Goal: Information Seeking & Learning: Learn about a topic

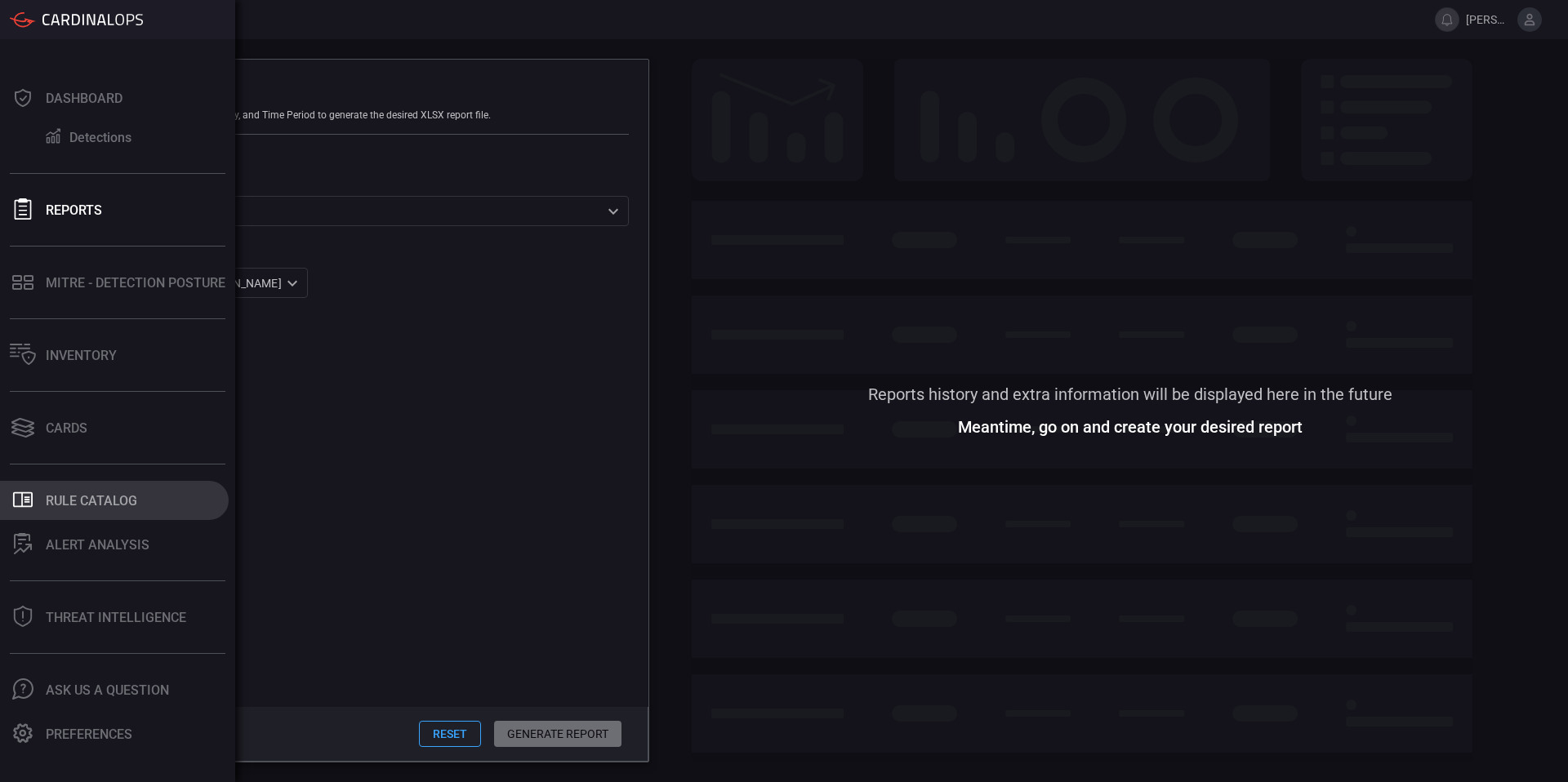
click at [99, 500] on div "Rule Catalog" at bounding box center [91, 500] width 92 height 16
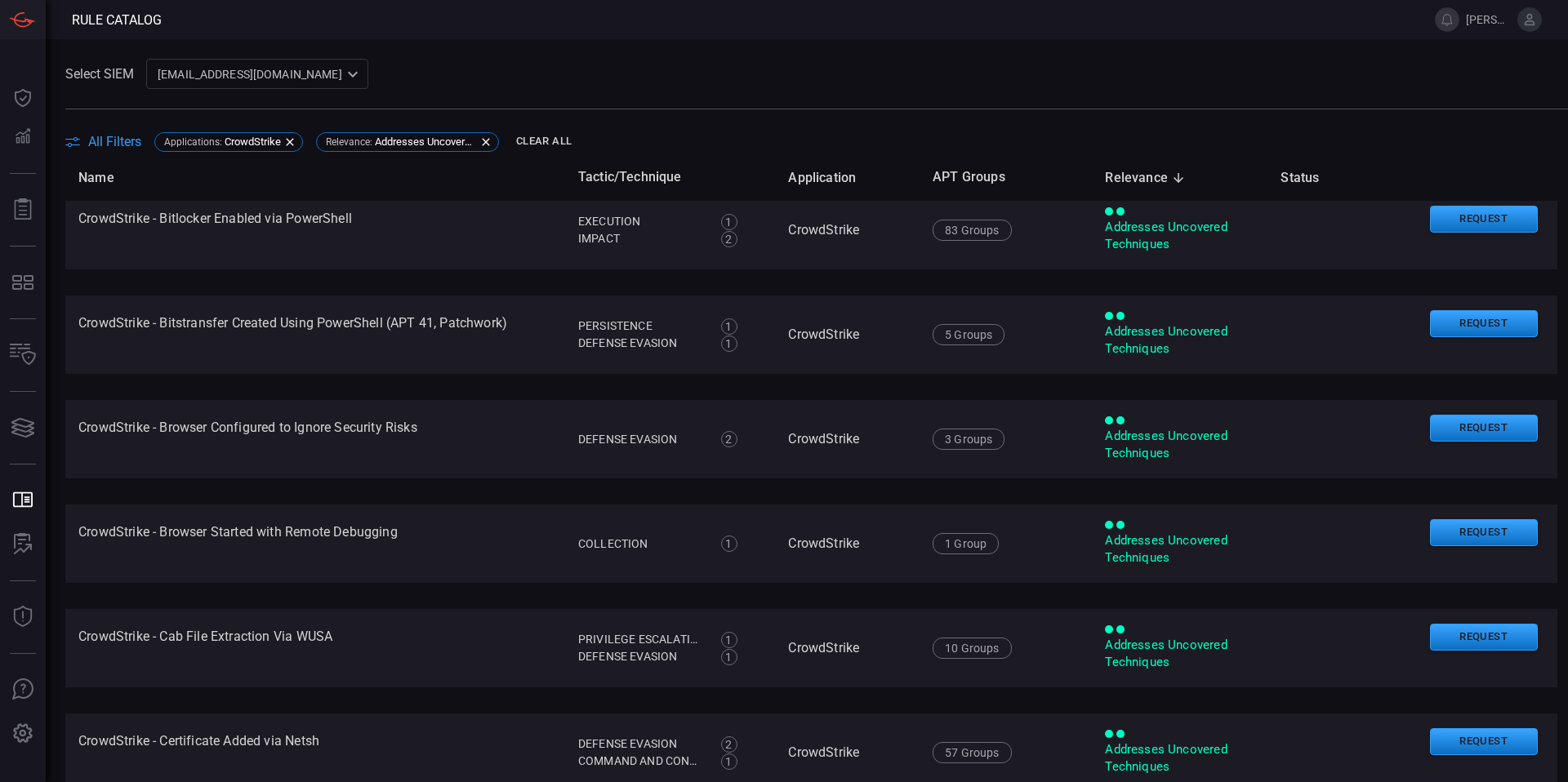
scroll to position [941, 0]
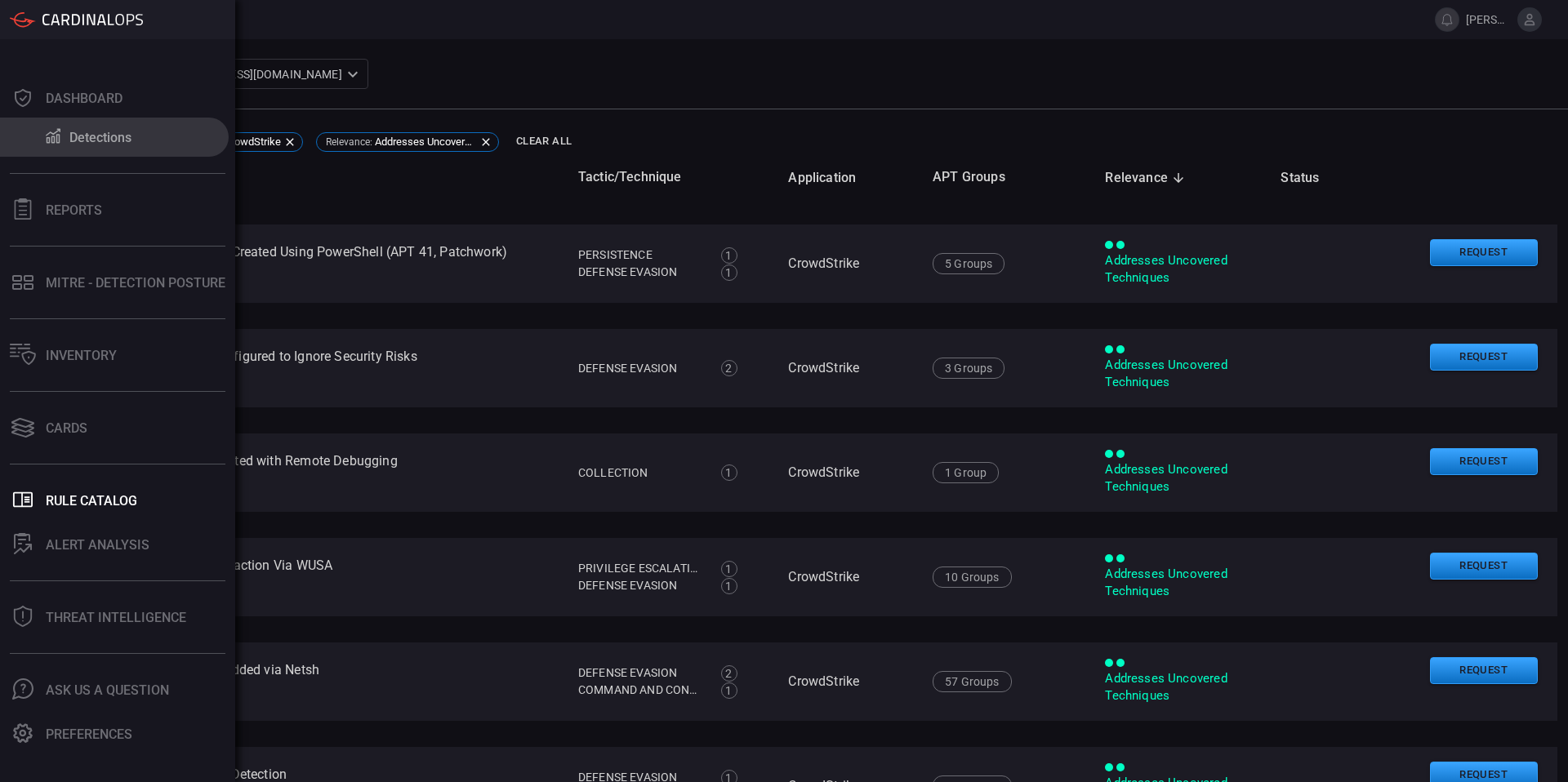
click at [127, 135] on div "Detections" at bounding box center [100, 137] width 62 height 16
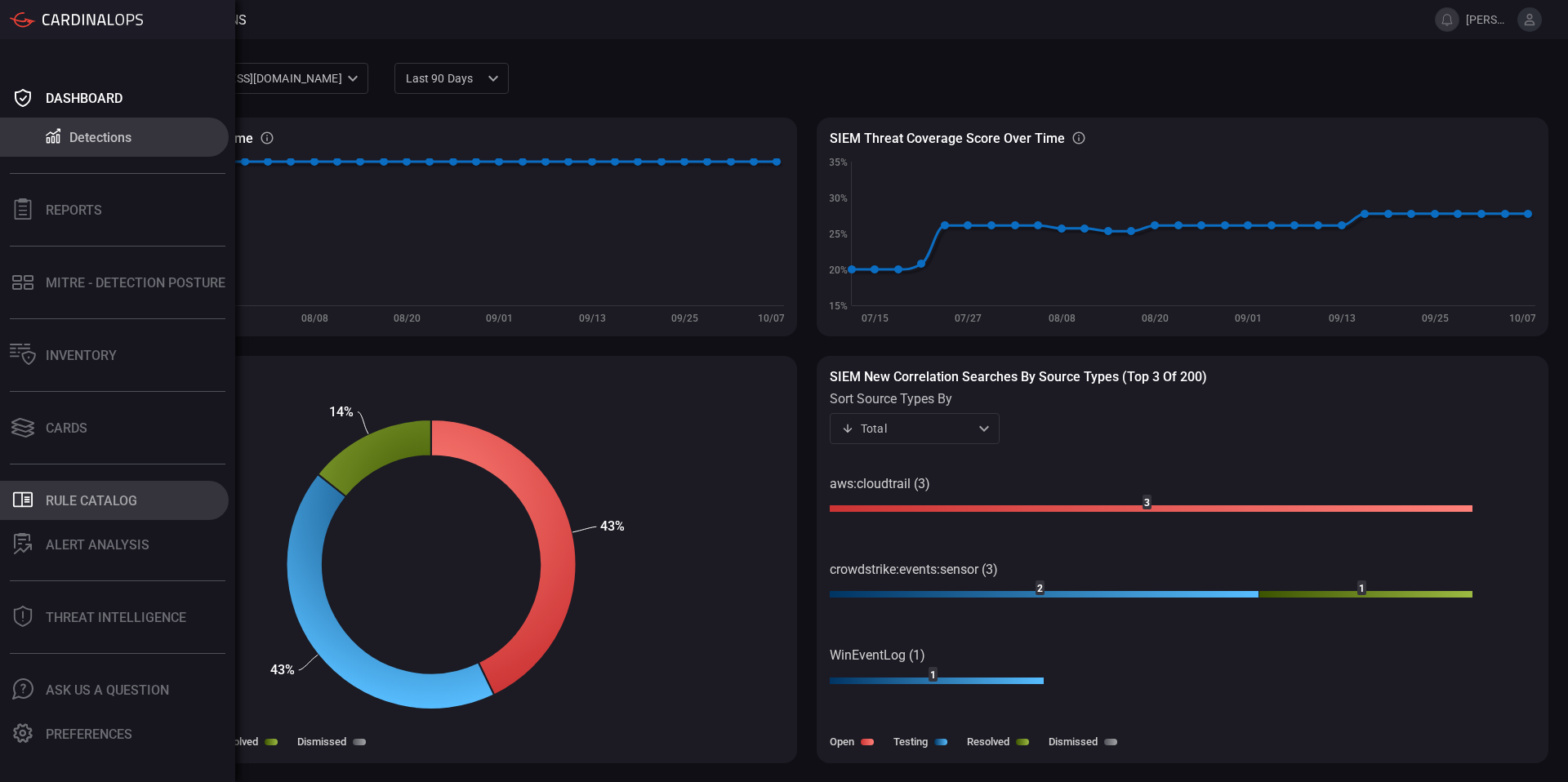
click at [121, 505] on div "Rule Catalog" at bounding box center [91, 500] width 92 height 16
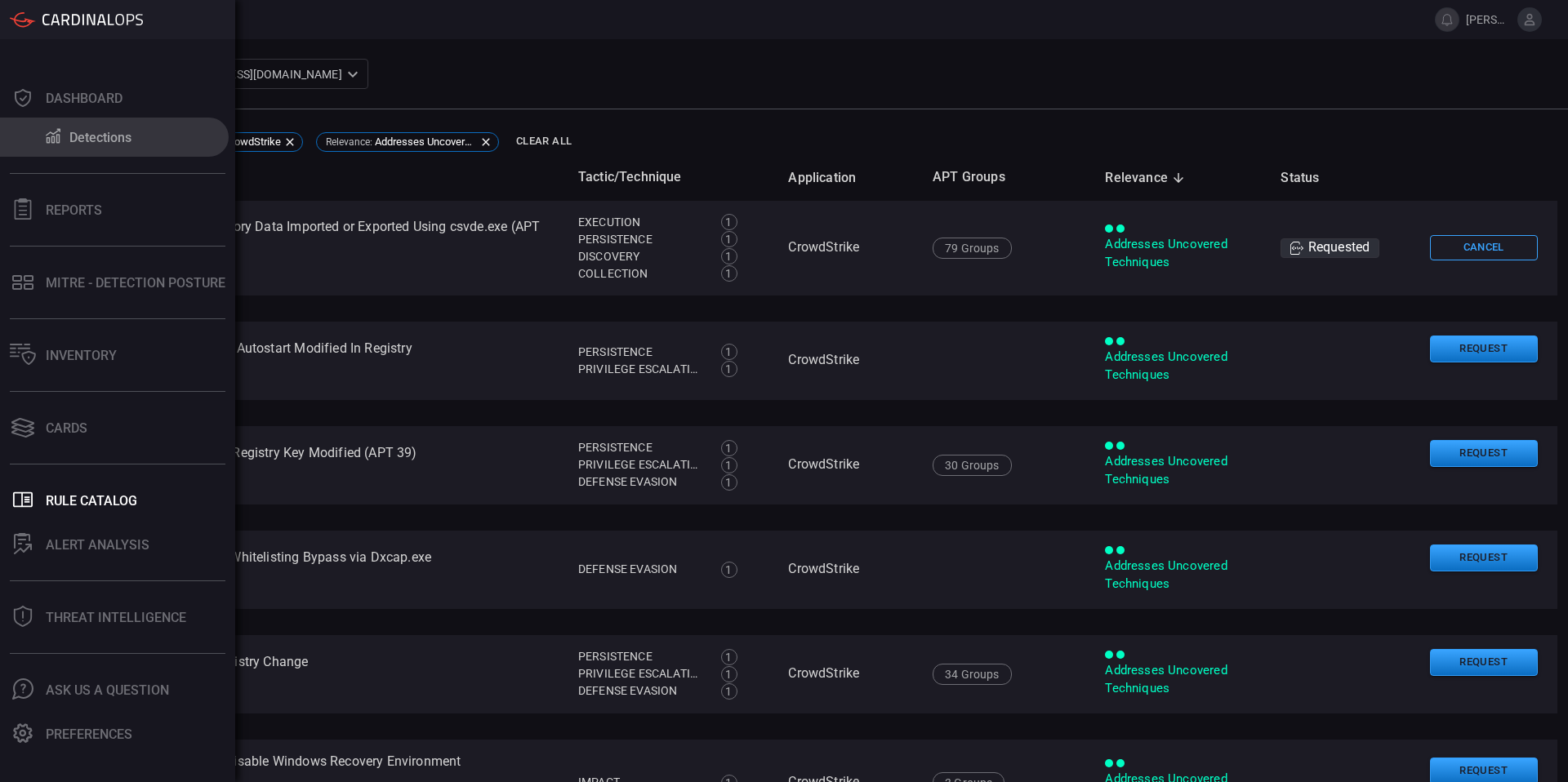
click at [109, 142] on div "Detections" at bounding box center [100, 137] width 62 height 16
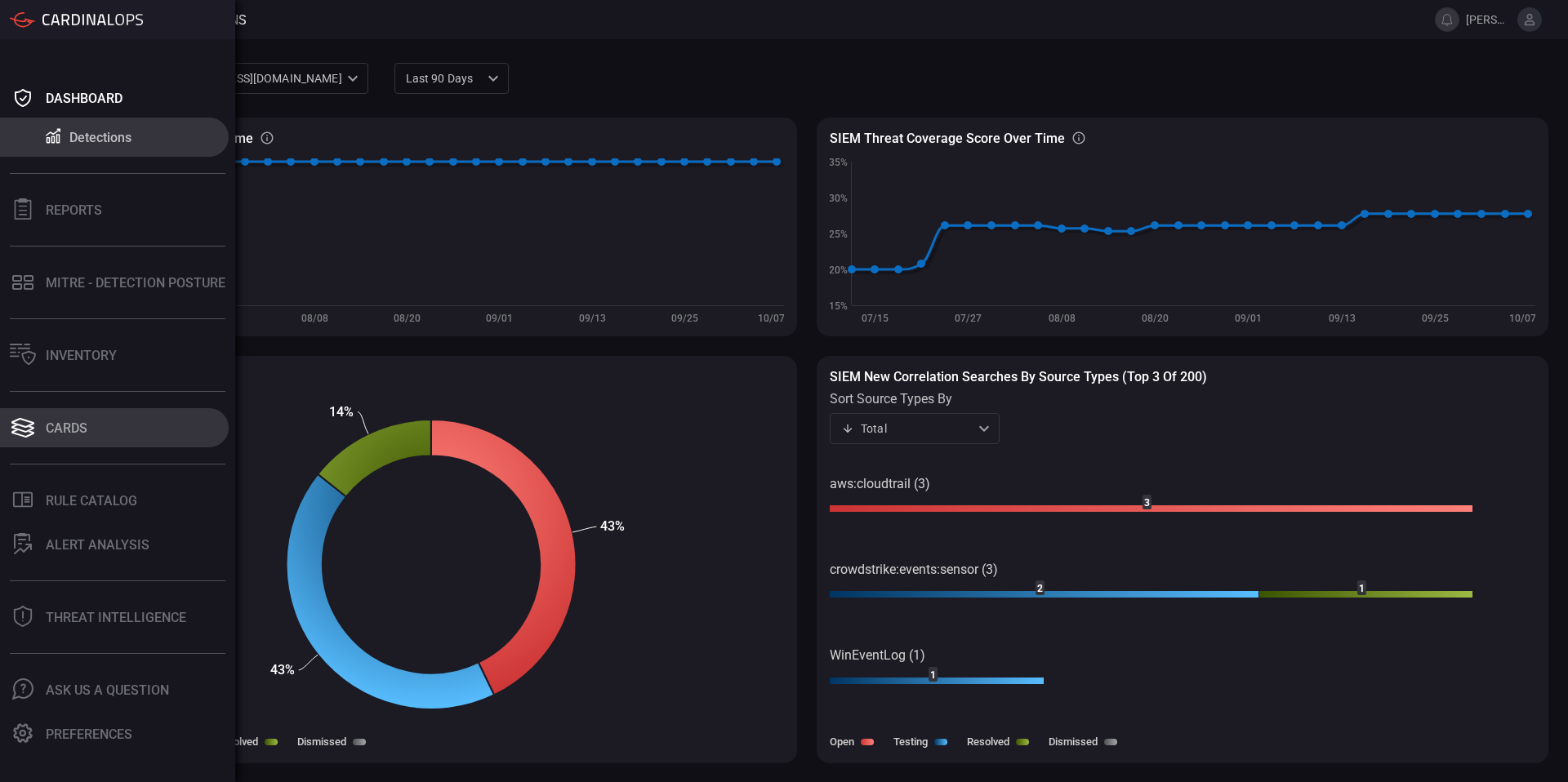
click at [107, 446] on button "Cards" at bounding box center [114, 427] width 229 height 39
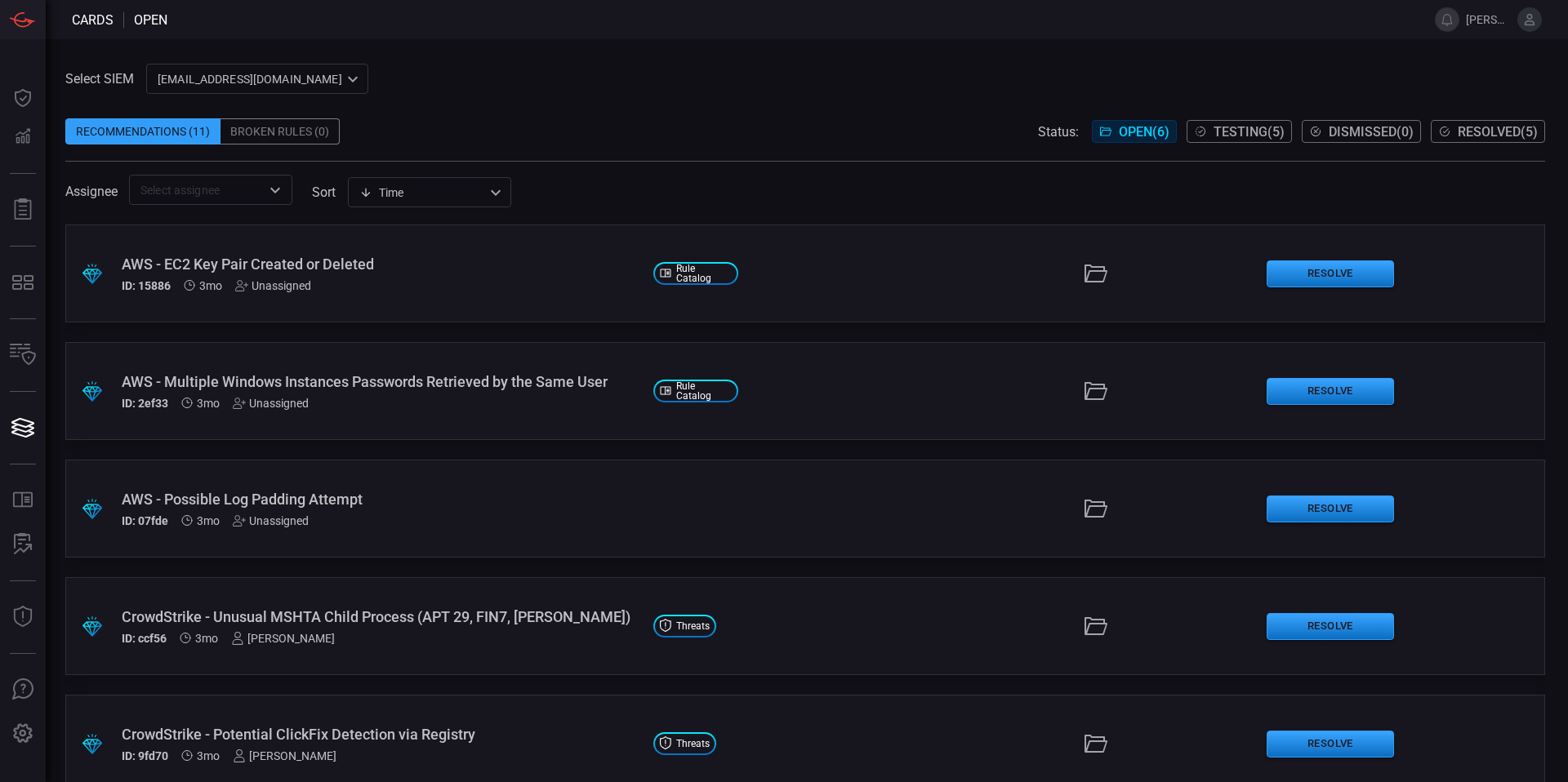
click at [1252, 126] on span "Testing ( 5 )" at bounding box center [1249, 131] width 71 height 16
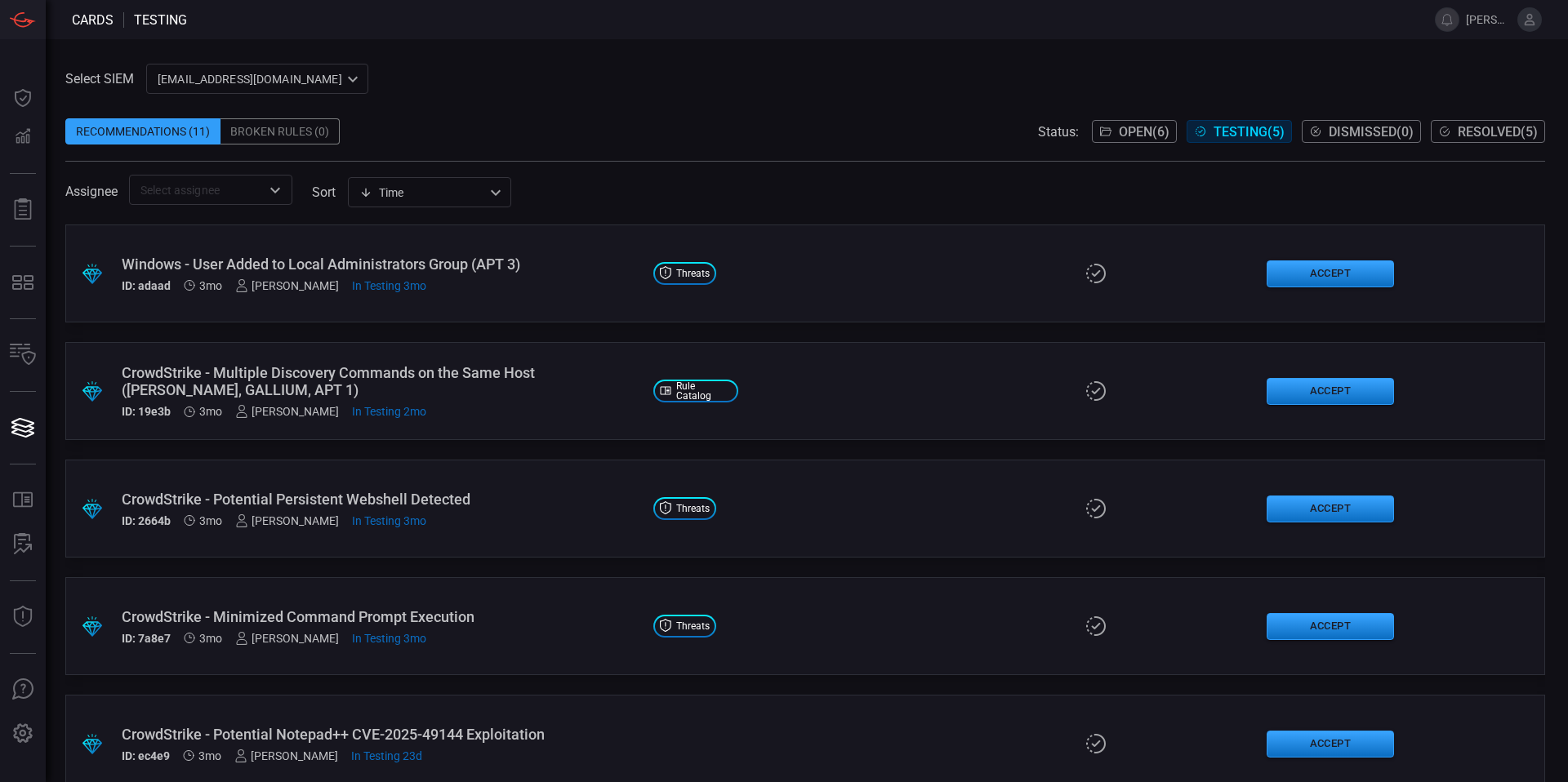
scroll to position [31, 0]
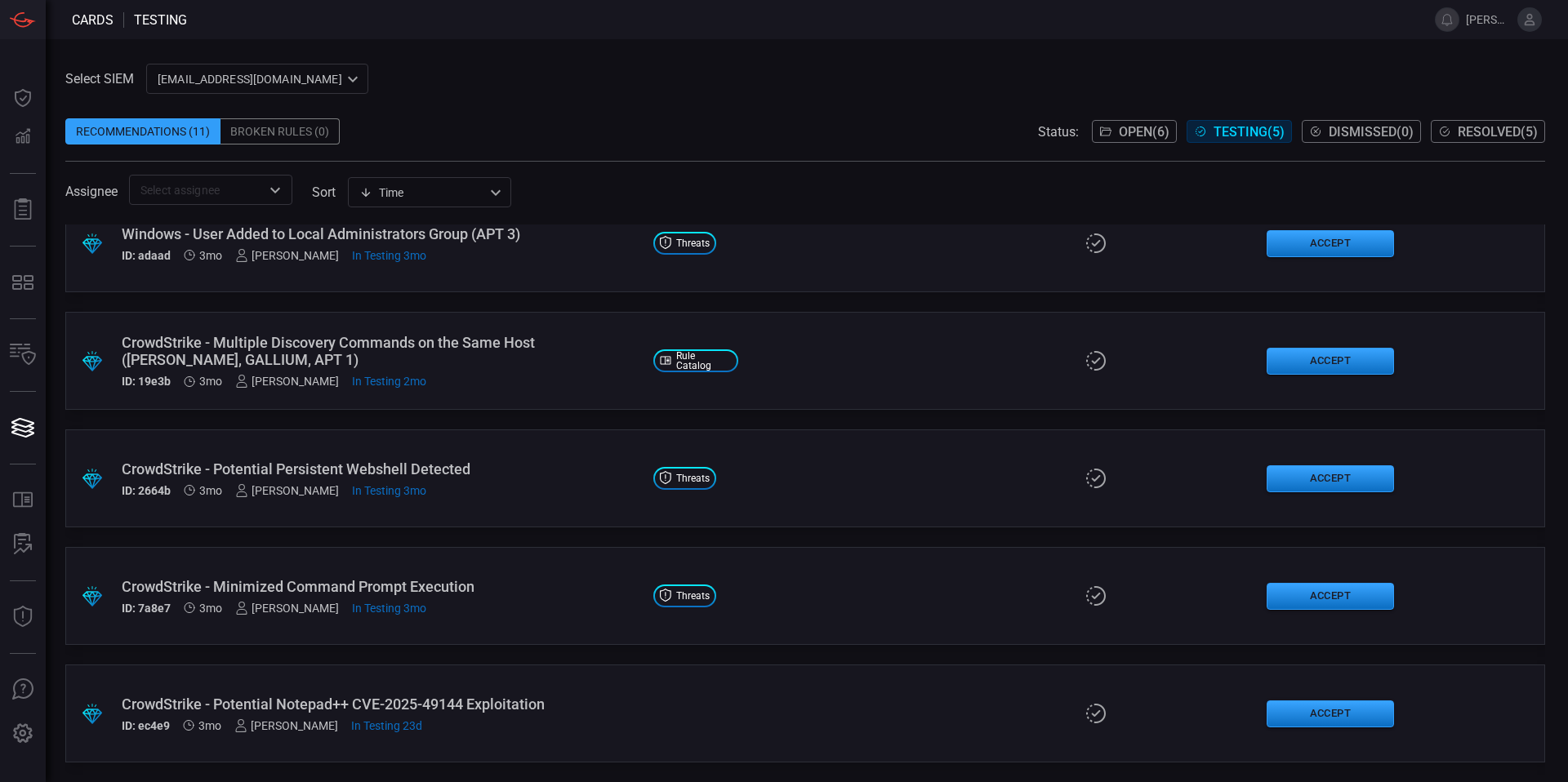
click at [499, 472] on div "CrowdStrike - Potential Persistent Webshell Detected" at bounding box center [381, 468] width 519 height 17
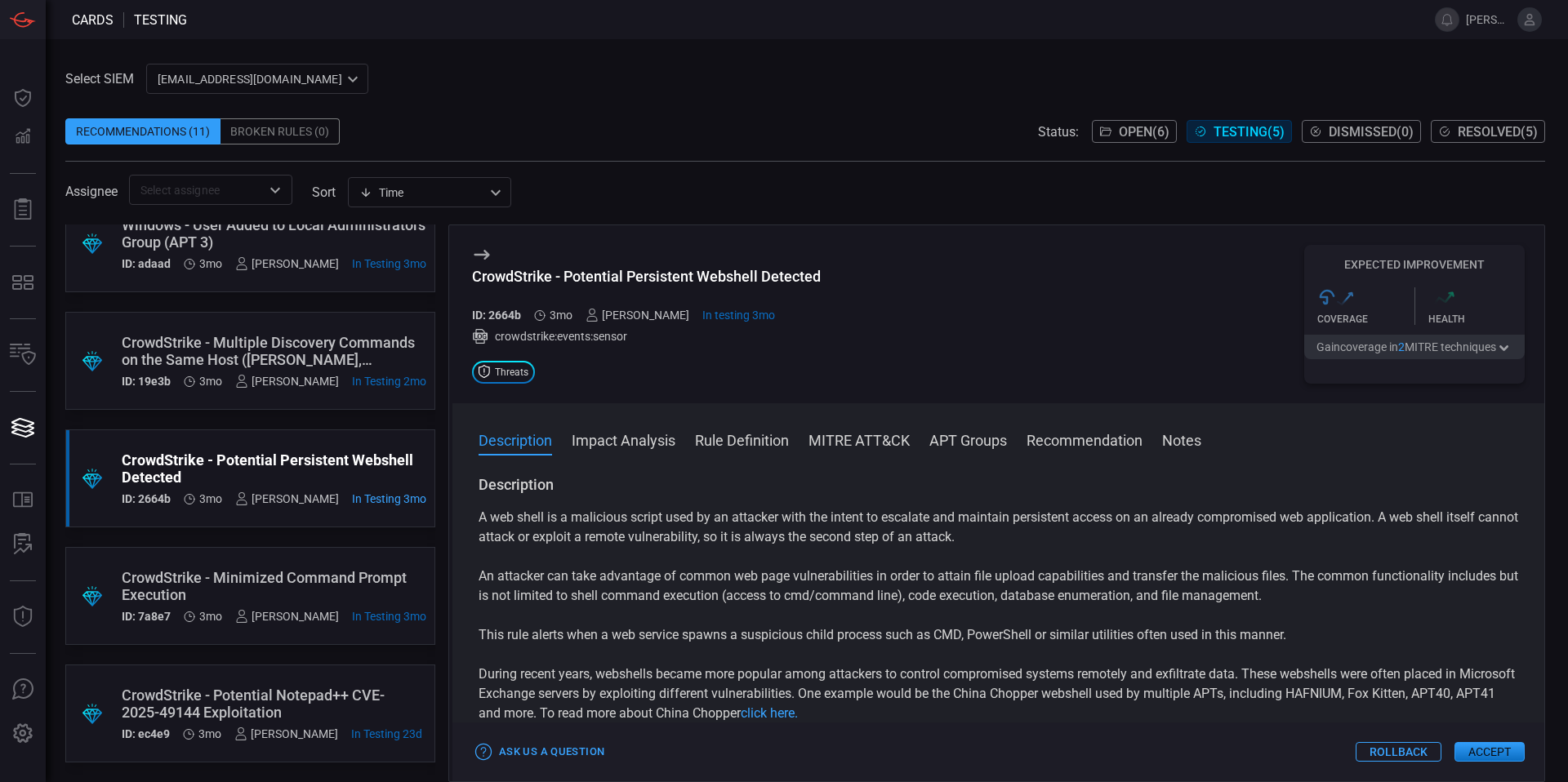
click at [304, 689] on div "CrowdStrike - Potential Notepad++ CVE-2025-49144 Exploitation" at bounding box center [272, 704] width 301 height 35
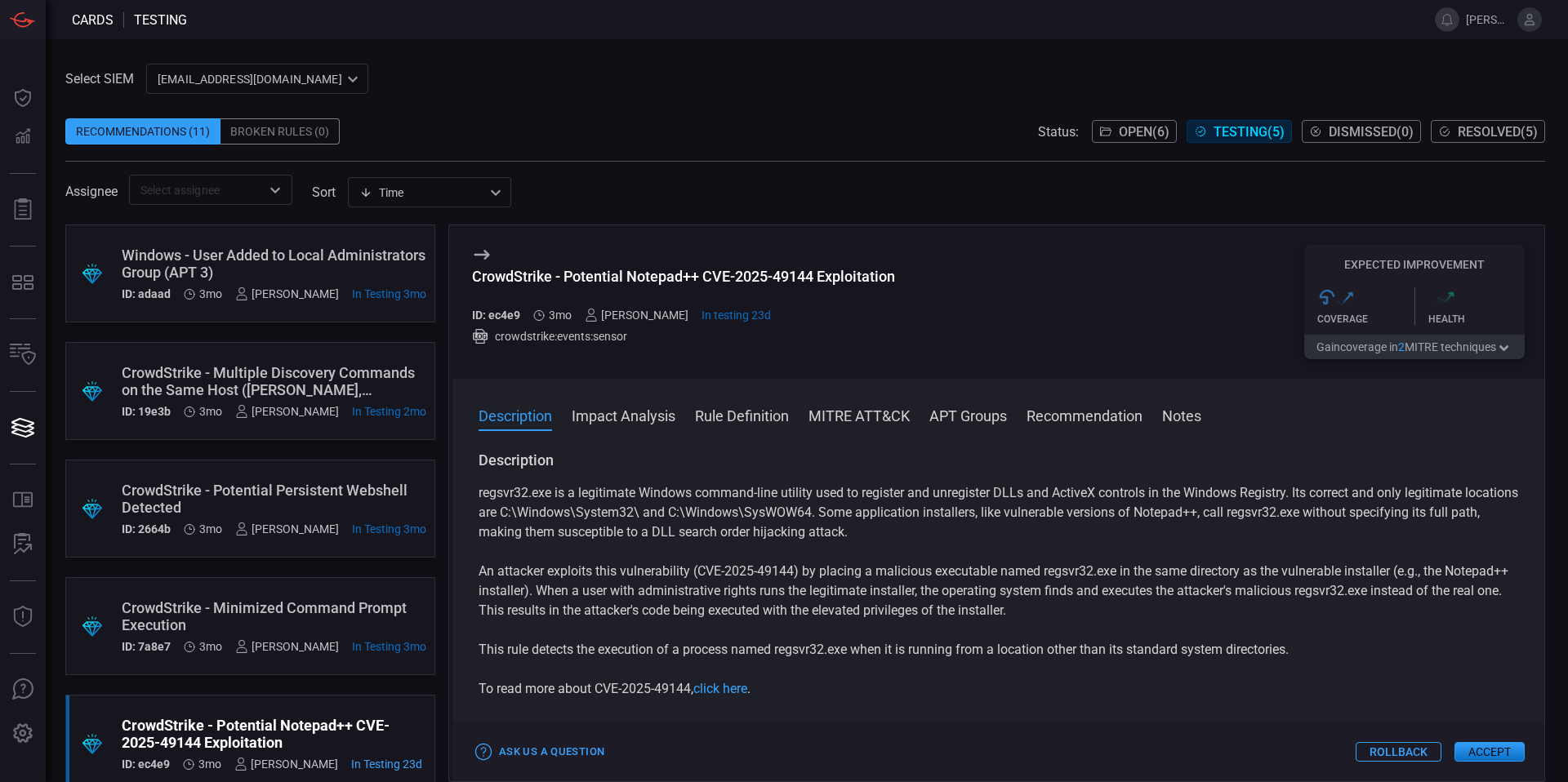
click at [301, 376] on div "CrowdStrike - Multiple Discovery Commands on the Same Host ([PERSON_NAME], GALL…" at bounding box center [273, 382] width 305 height 35
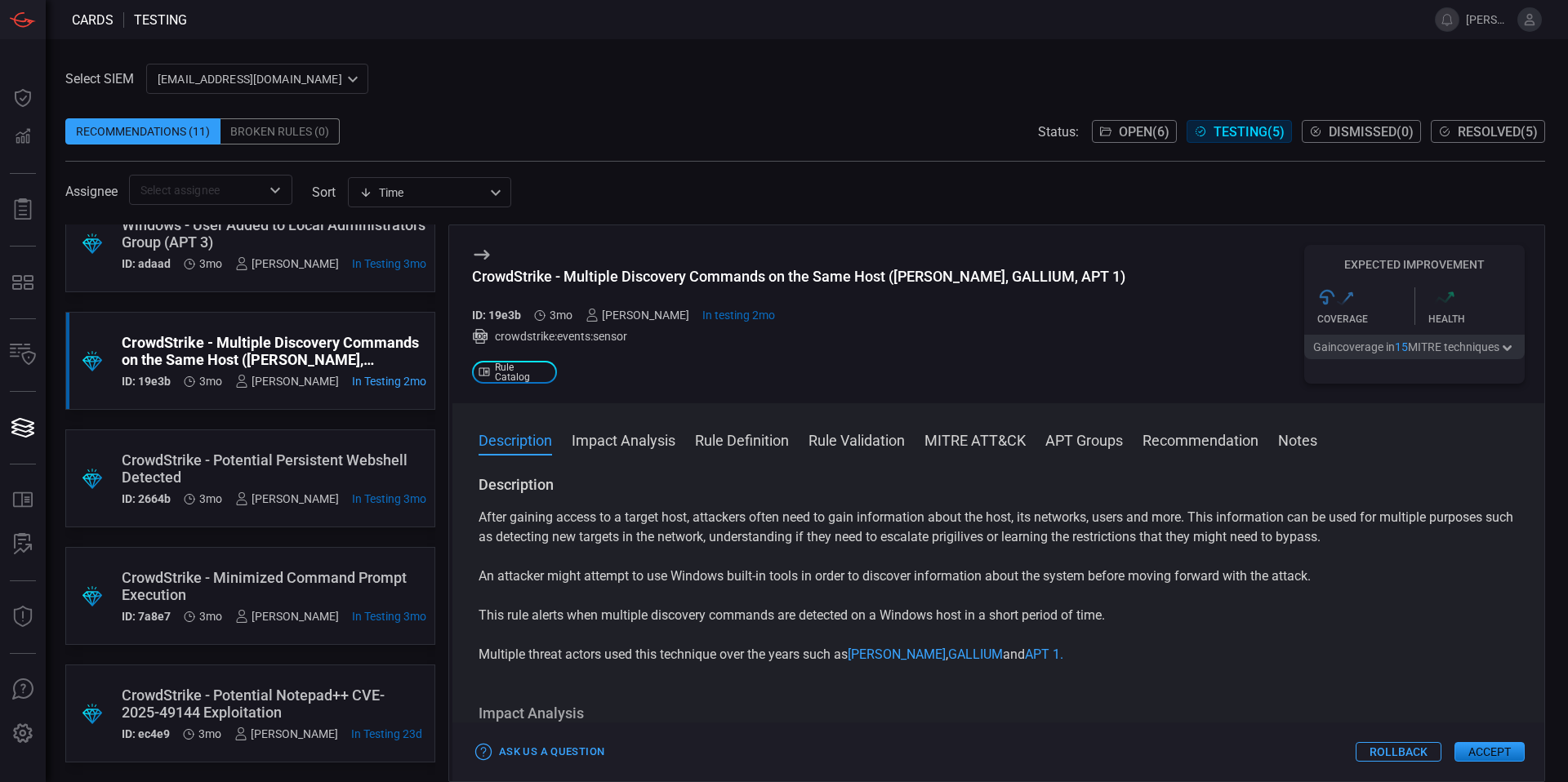
scroll to position [42, 0]
click at [238, 547] on div ".suggested_cards_icon{fill:url(#suggested_cards_icon);} CrowdStrike - Minimized…" at bounding box center [250, 595] width 370 height 98
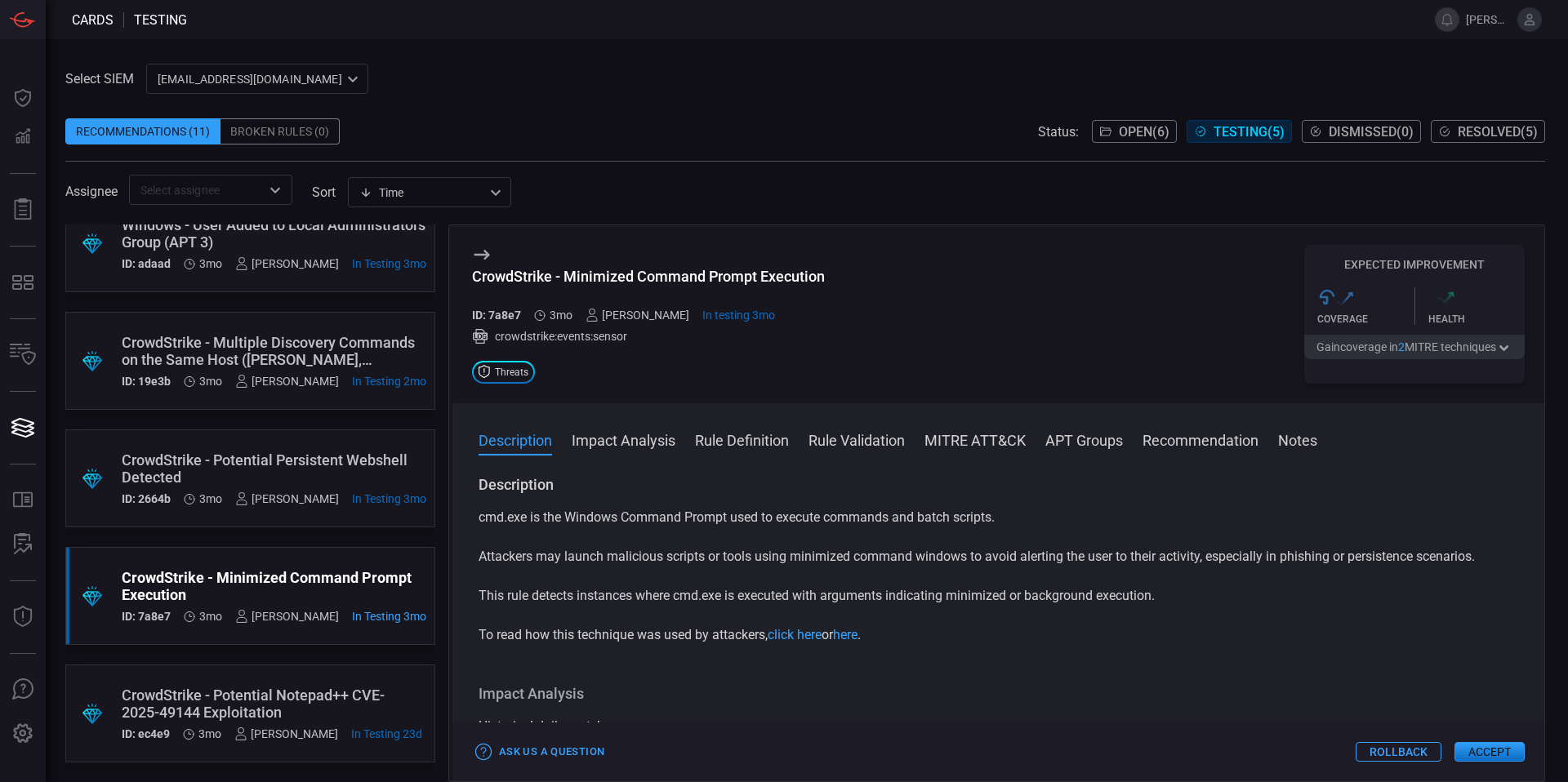
scroll to position [20, 0]
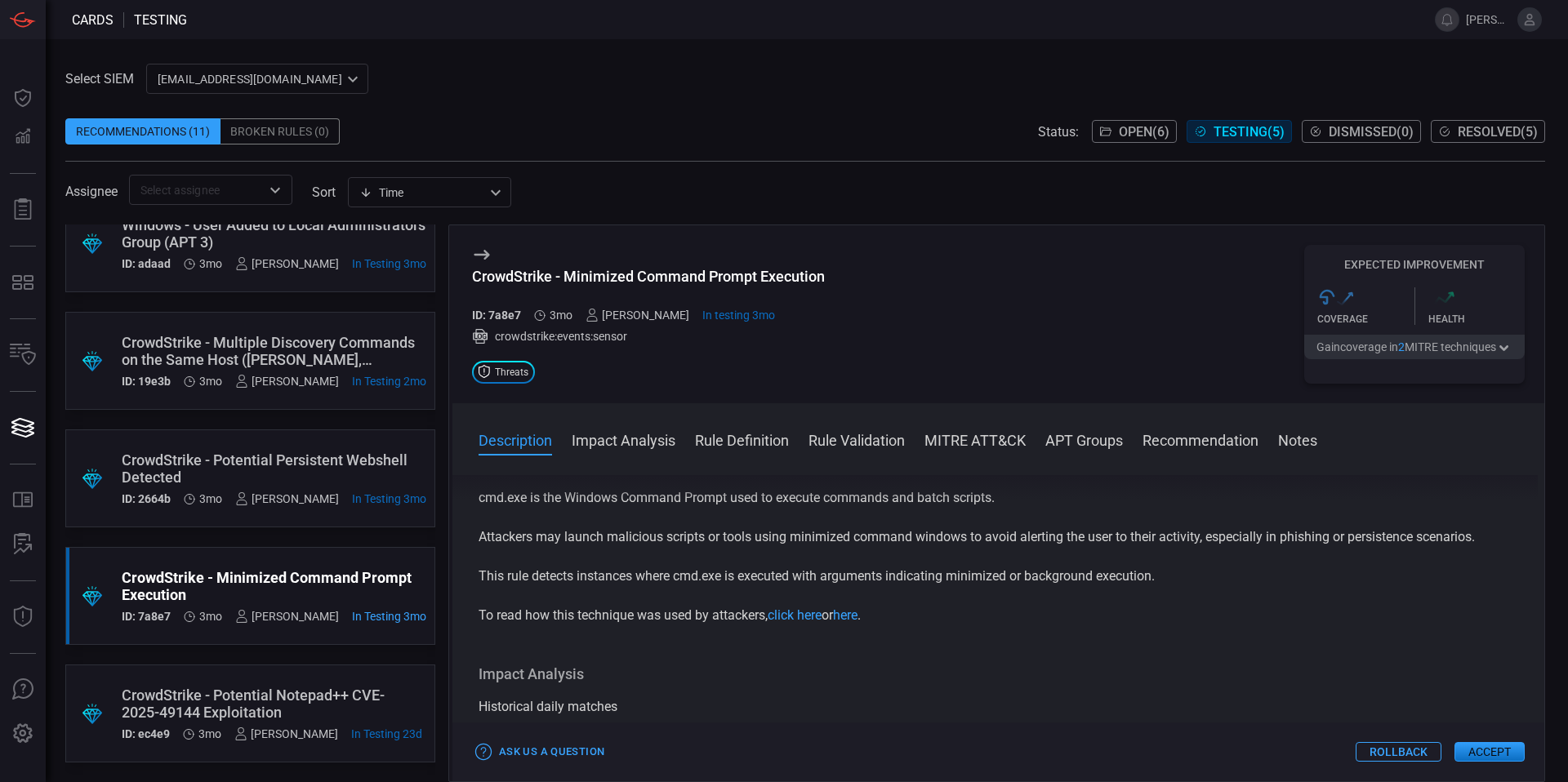
click at [234, 691] on div "CrowdStrike - Potential Notepad++ CVE-2025-49144 Exploitation" at bounding box center [272, 704] width 301 height 35
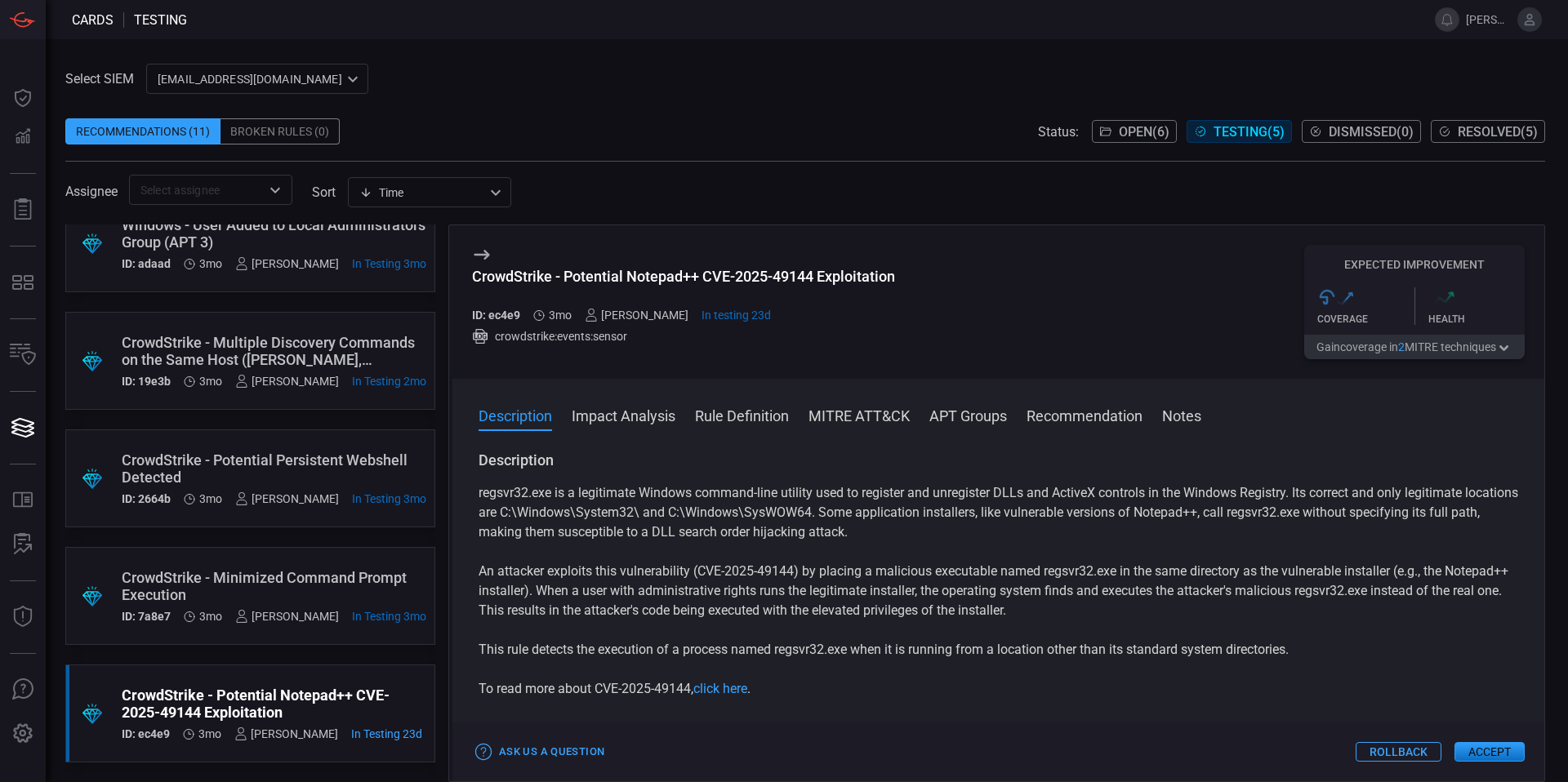
click at [275, 570] on div "CrowdStrike - Minimized Command Prompt Execution" at bounding box center [273, 586] width 305 height 35
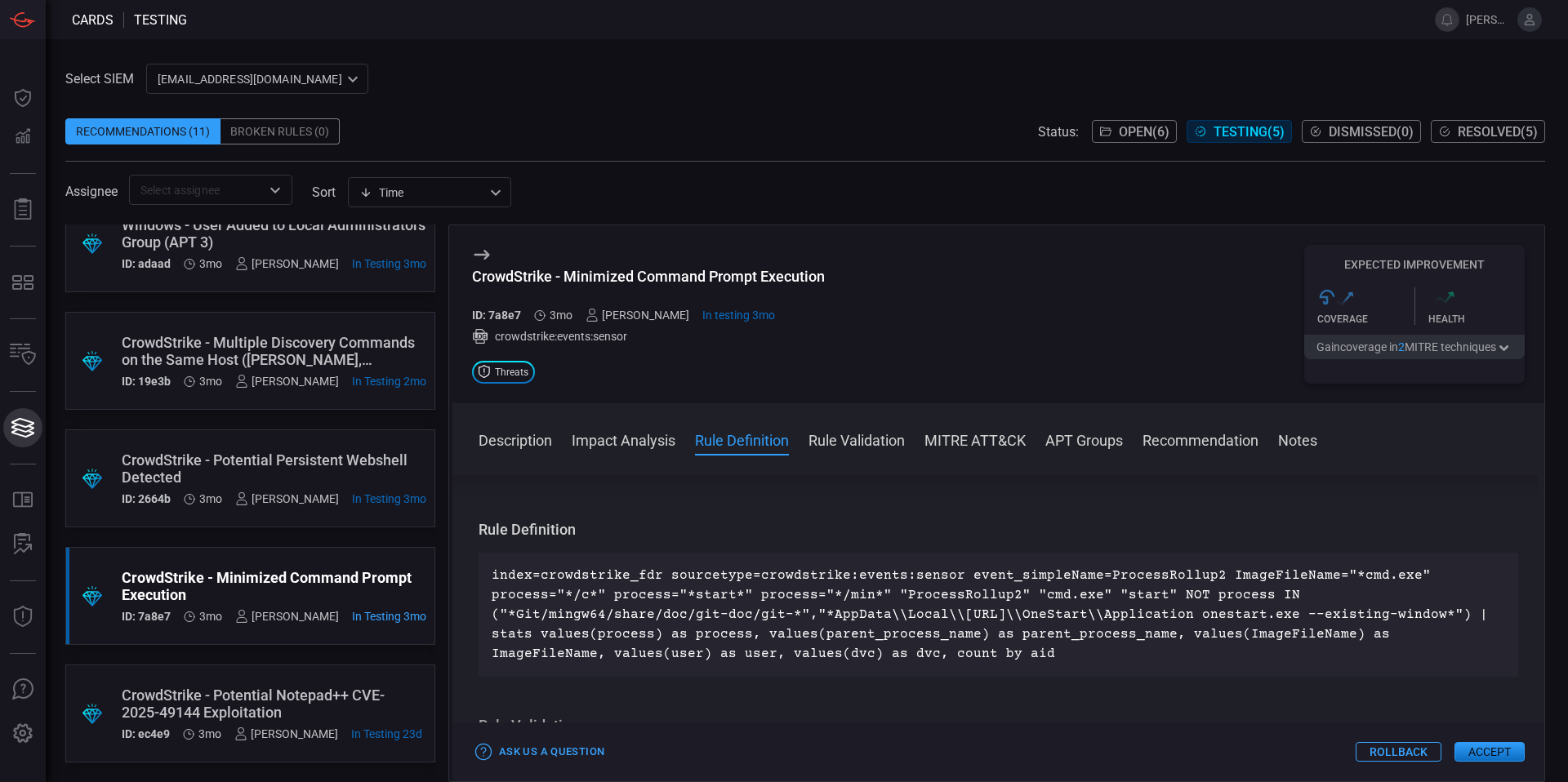
scroll to position [42, 0]
click at [292, 686] on div "CrowdStrike - Potential Notepad++ CVE-2025-49144 Exploitation" at bounding box center [272, 704] width 301 height 35
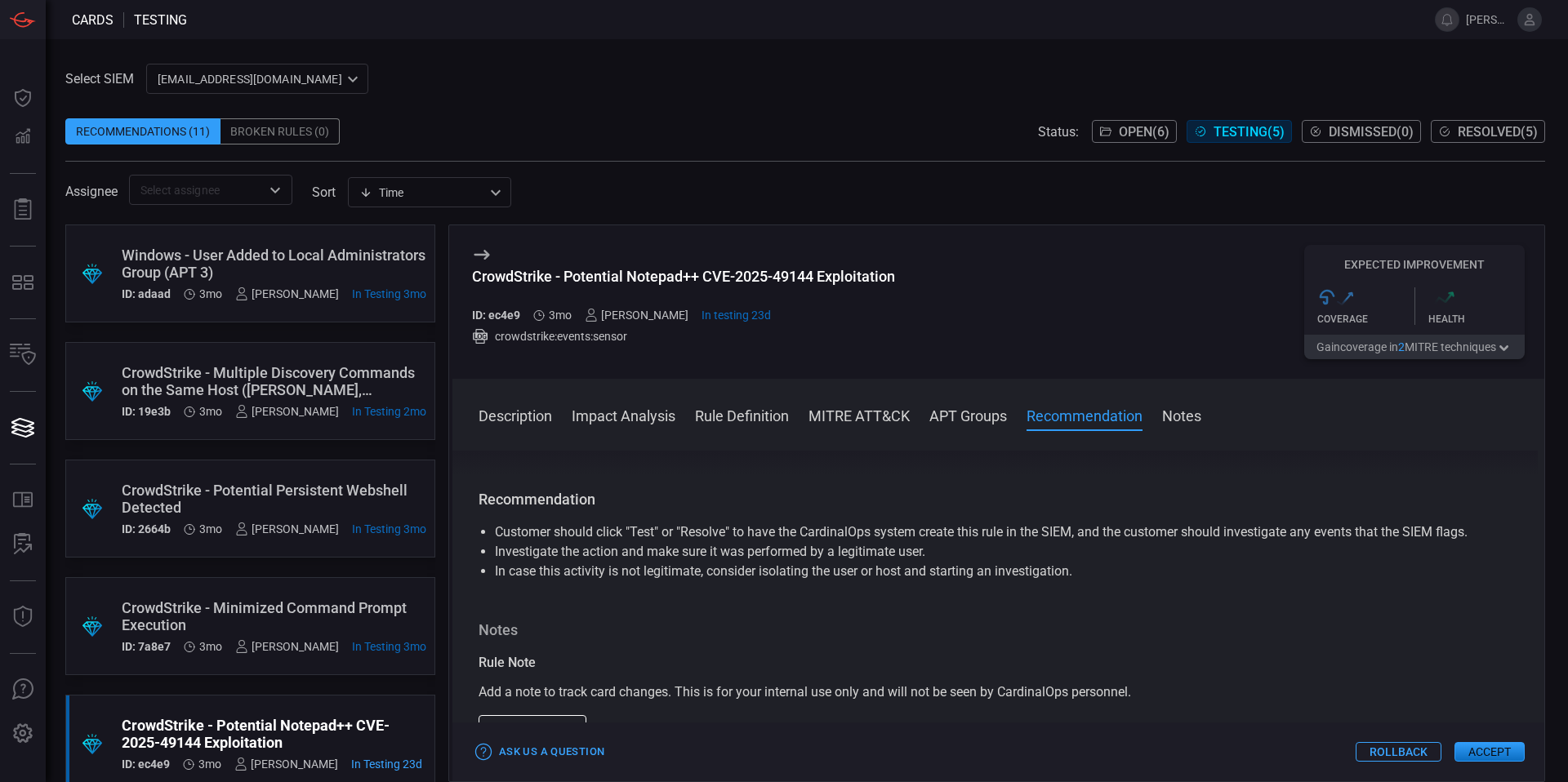
scroll to position [1220, 0]
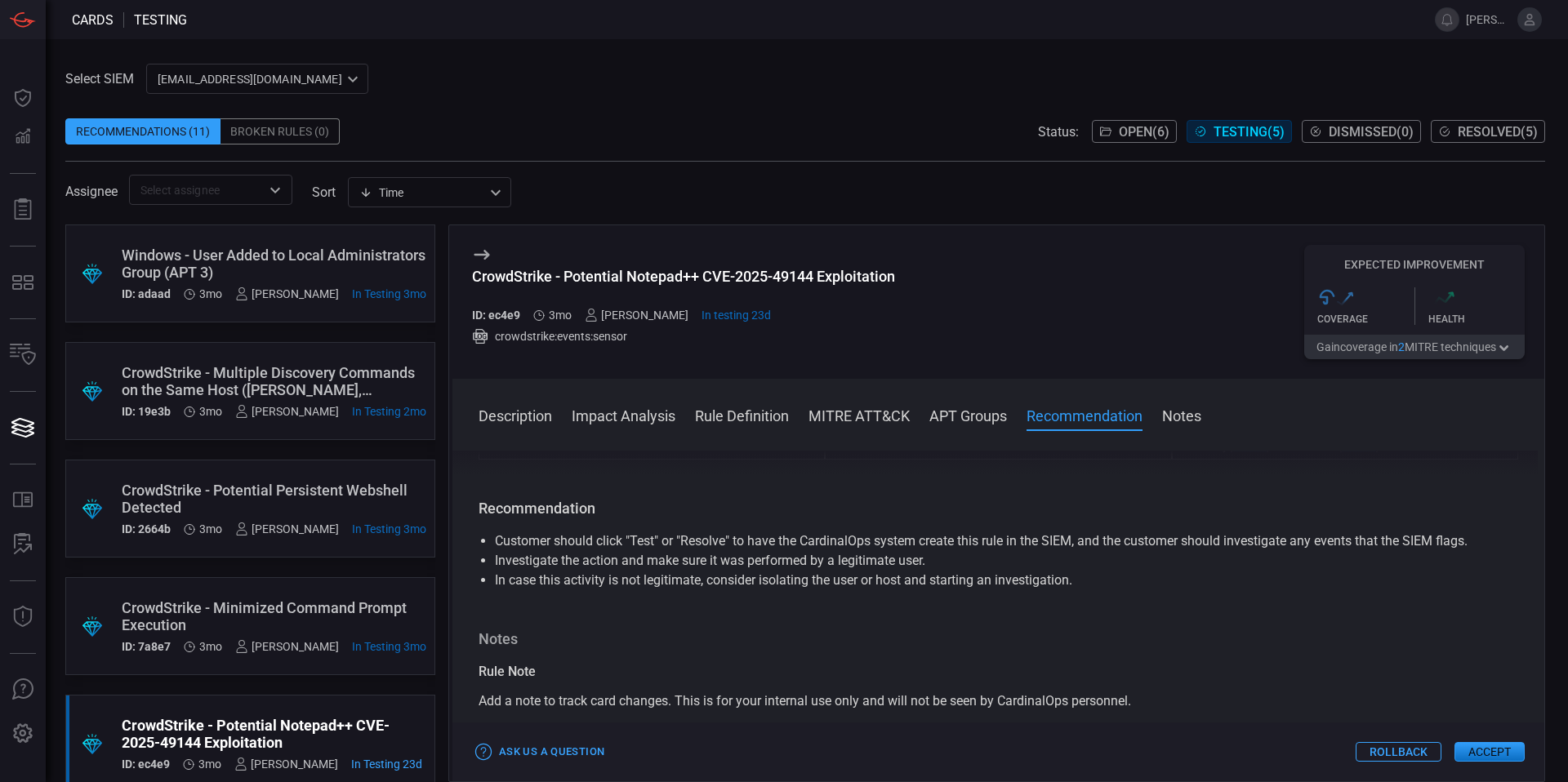
click at [233, 604] on div "CrowdStrike - Minimized Command Prompt Execution" at bounding box center [273, 616] width 305 height 35
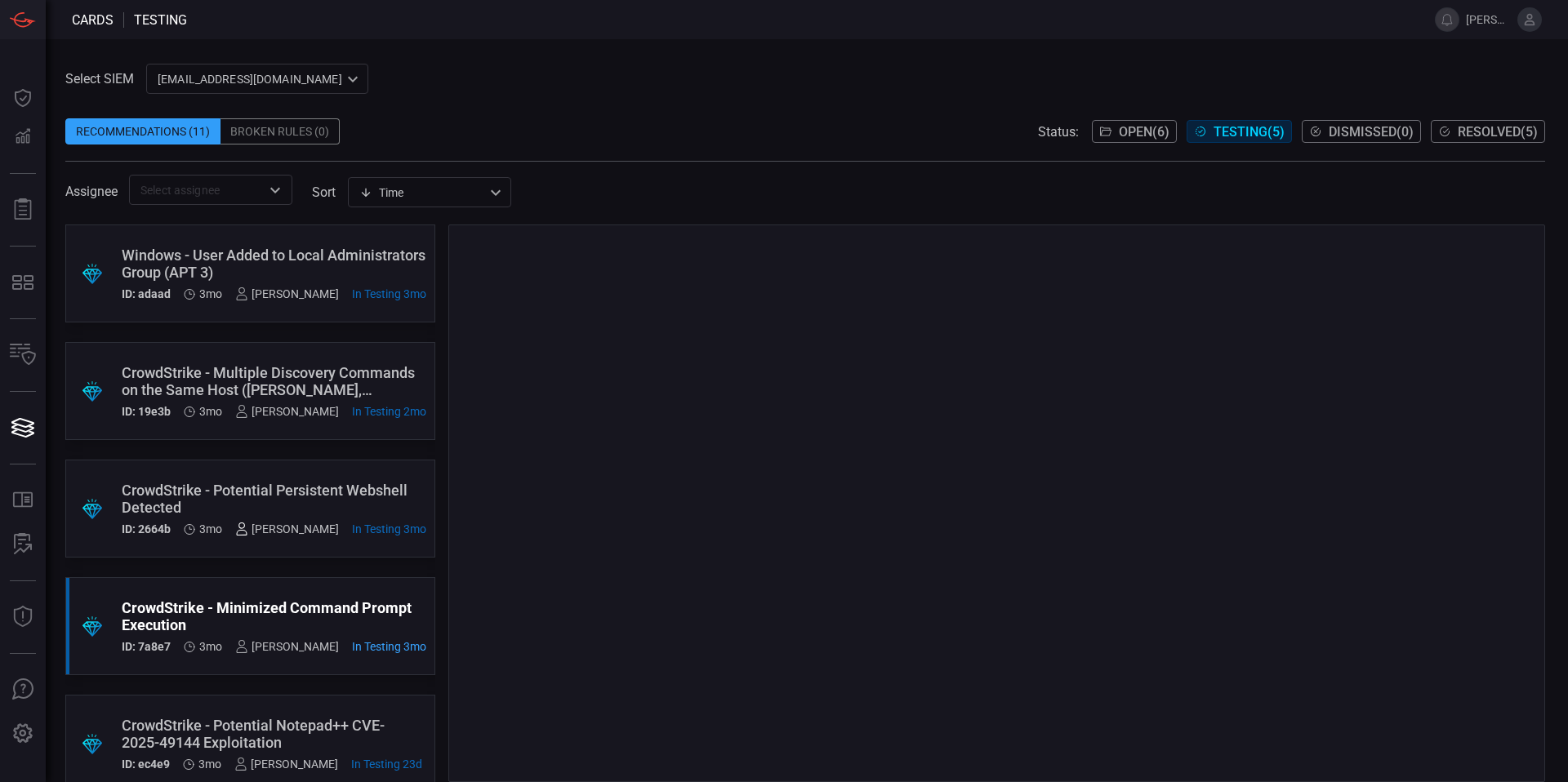
click at [247, 528] on icon at bounding box center [242, 529] width 13 height 13
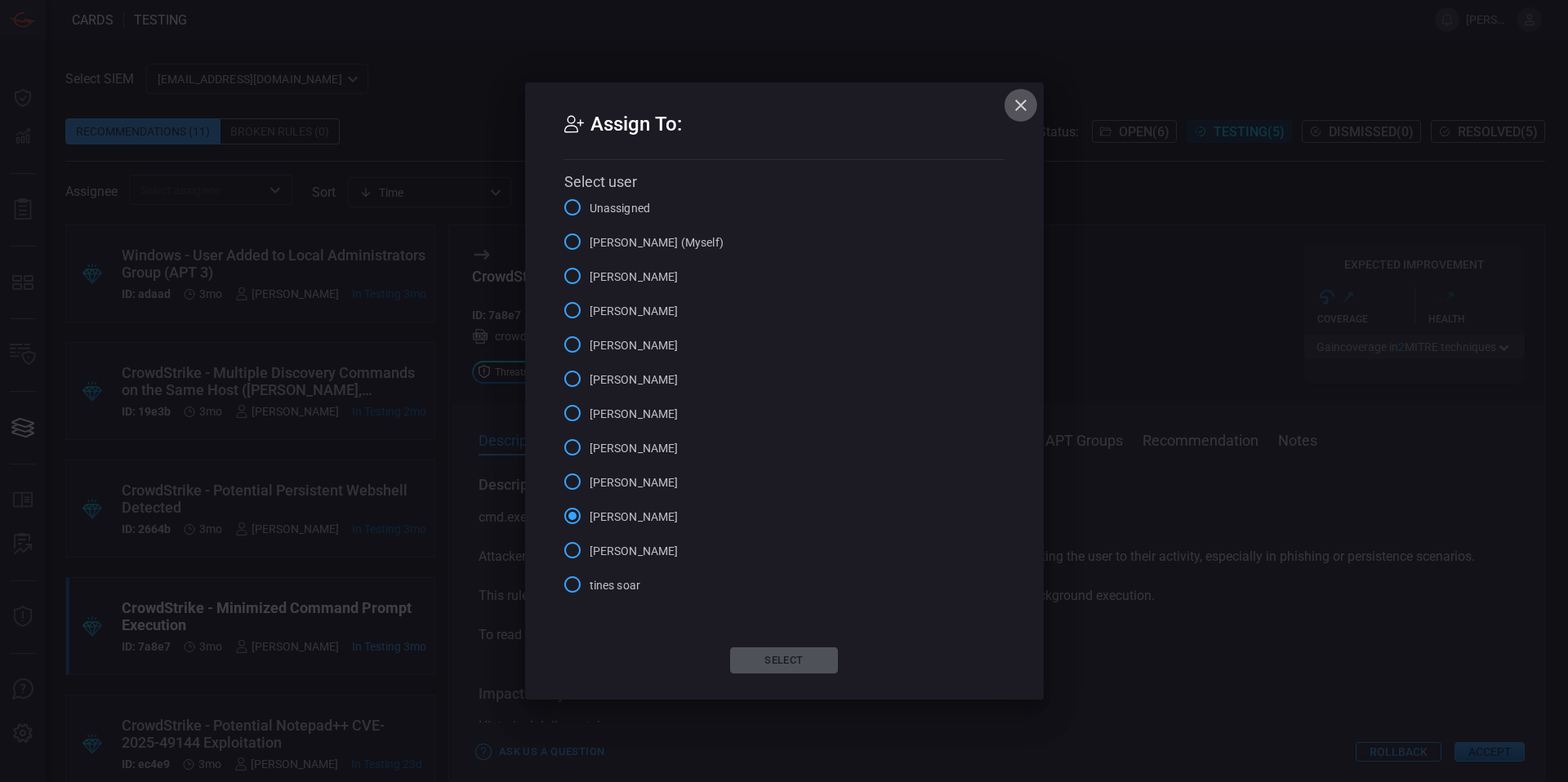
click at [1011, 106] on icon "button" at bounding box center [1021, 106] width 20 height 20
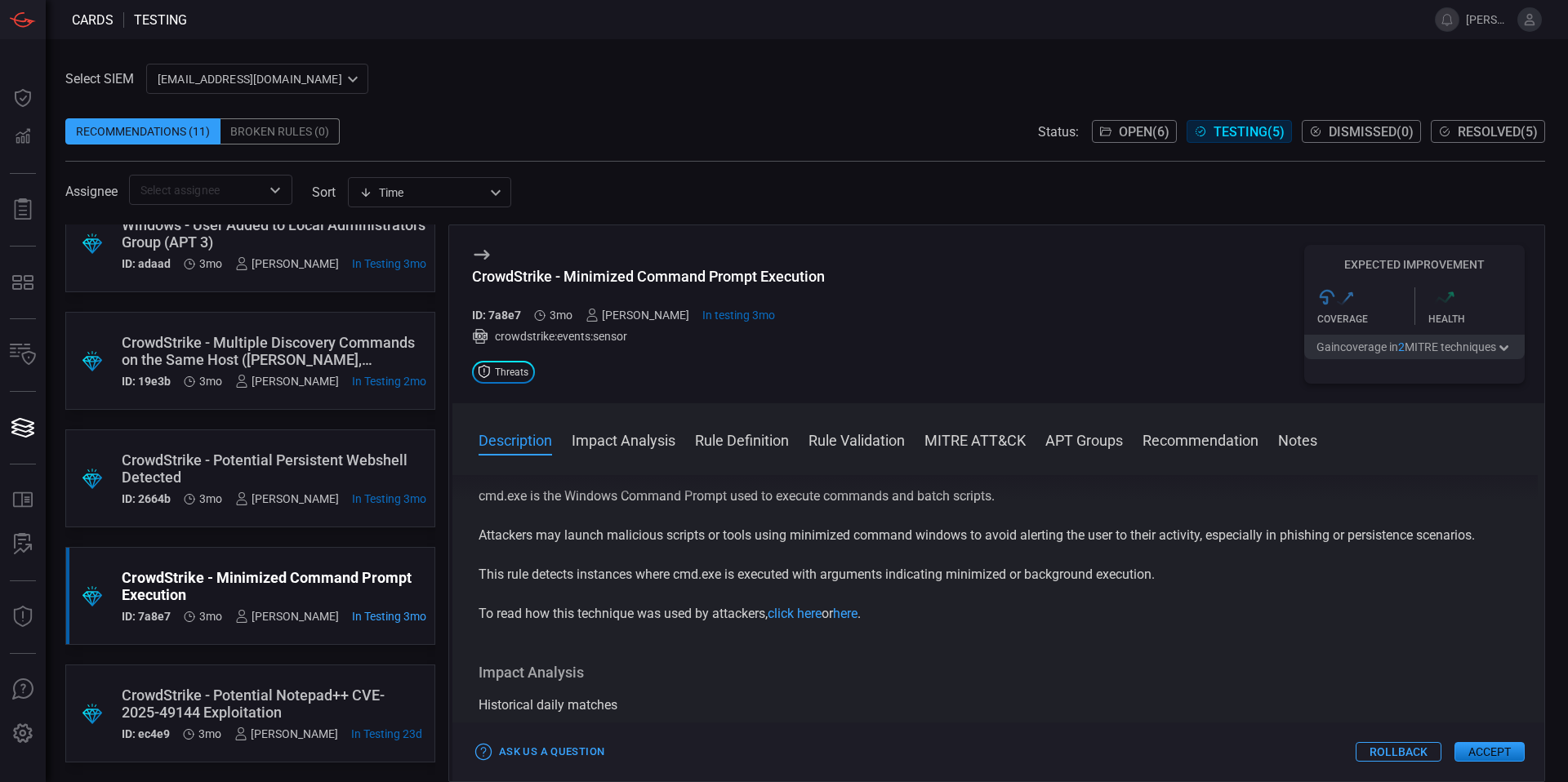
scroll to position [31, 0]
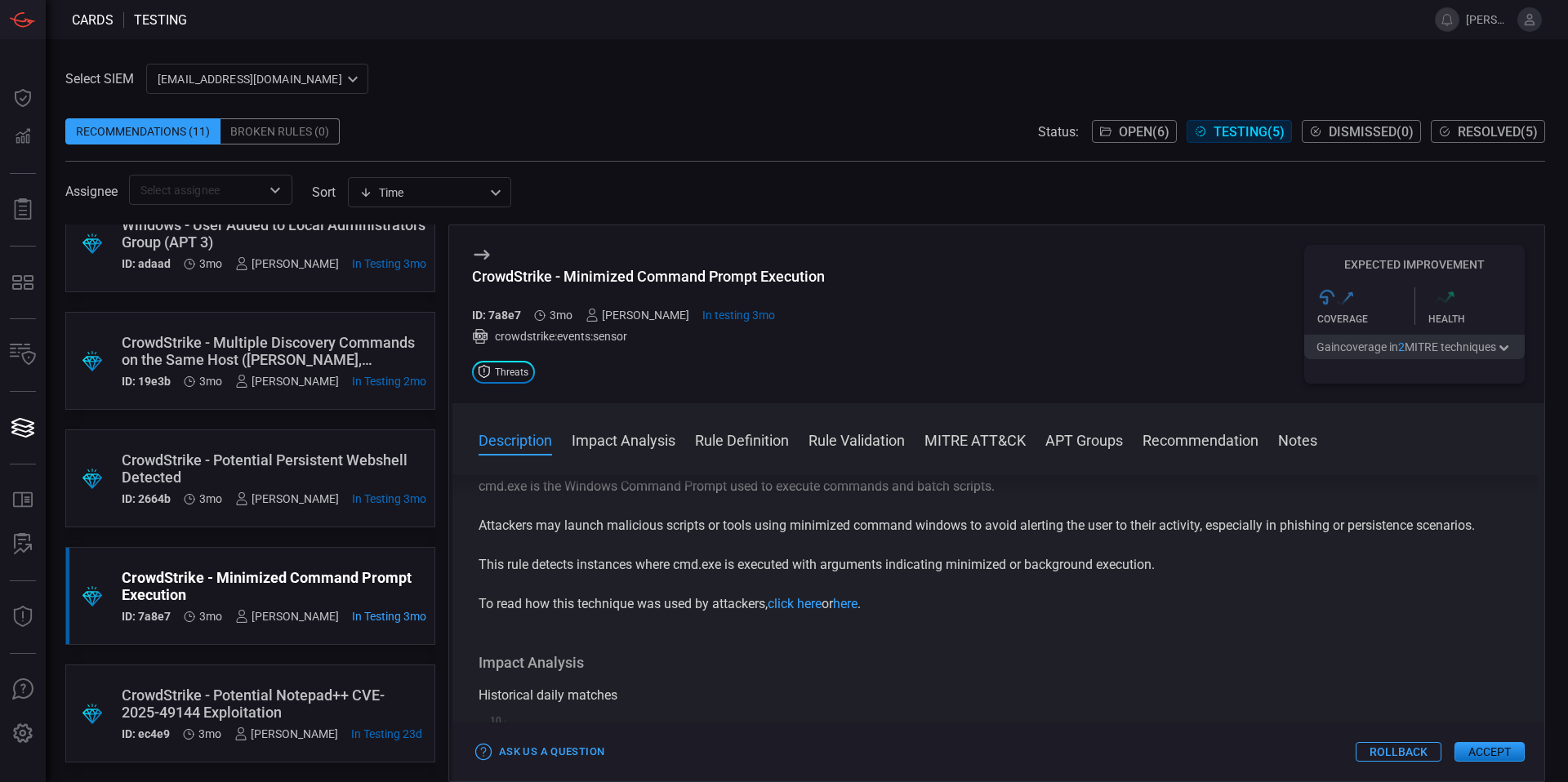
click at [228, 686] on div "CrowdStrike - Potential Notepad++ CVE-2025-49144 Exploitation" at bounding box center [272, 704] width 301 height 35
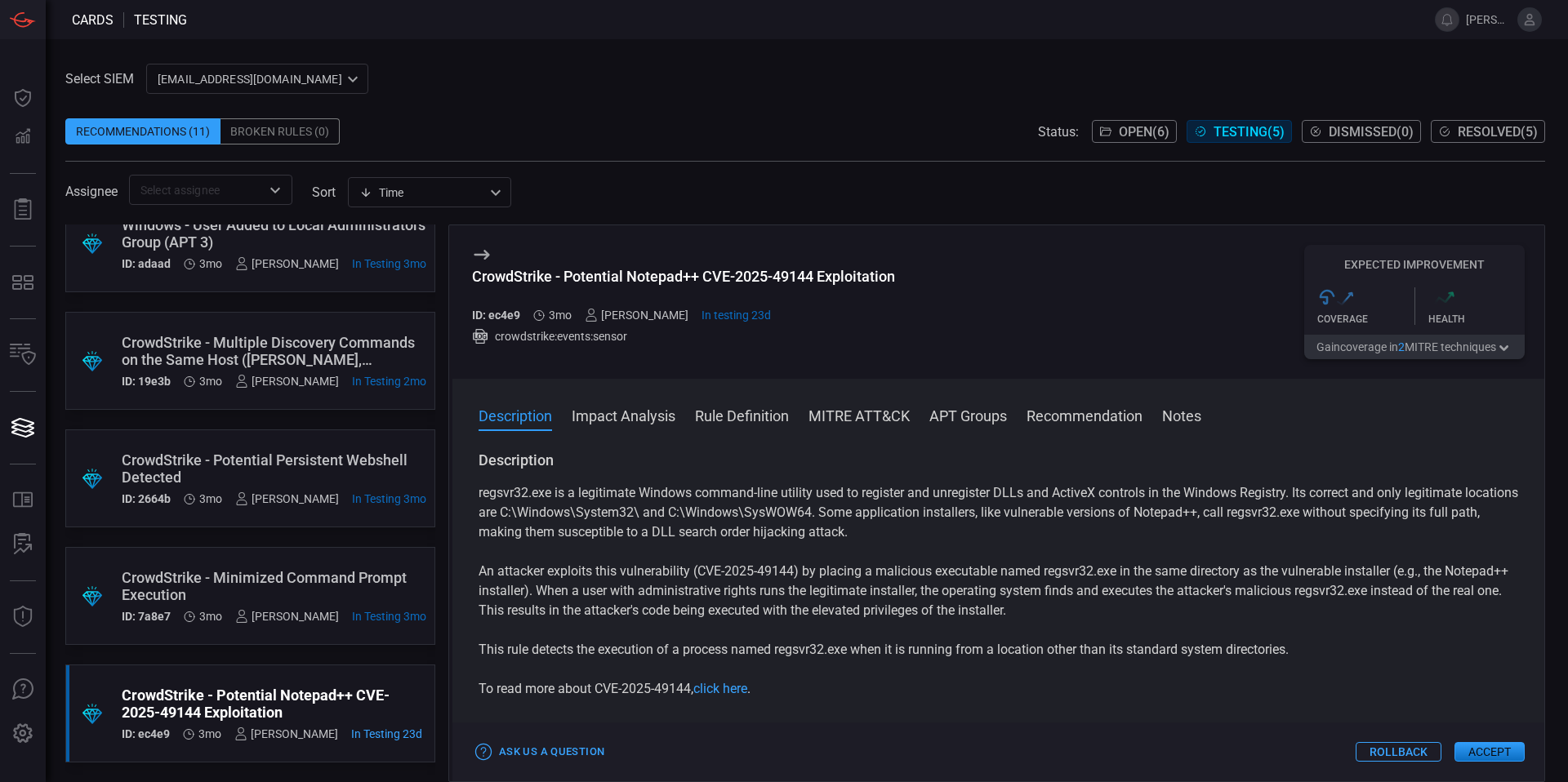
click at [228, 569] on div "CrowdStrike - Minimized Command Prompt Execution" at bounding box center [273, 586] width 305 height 35
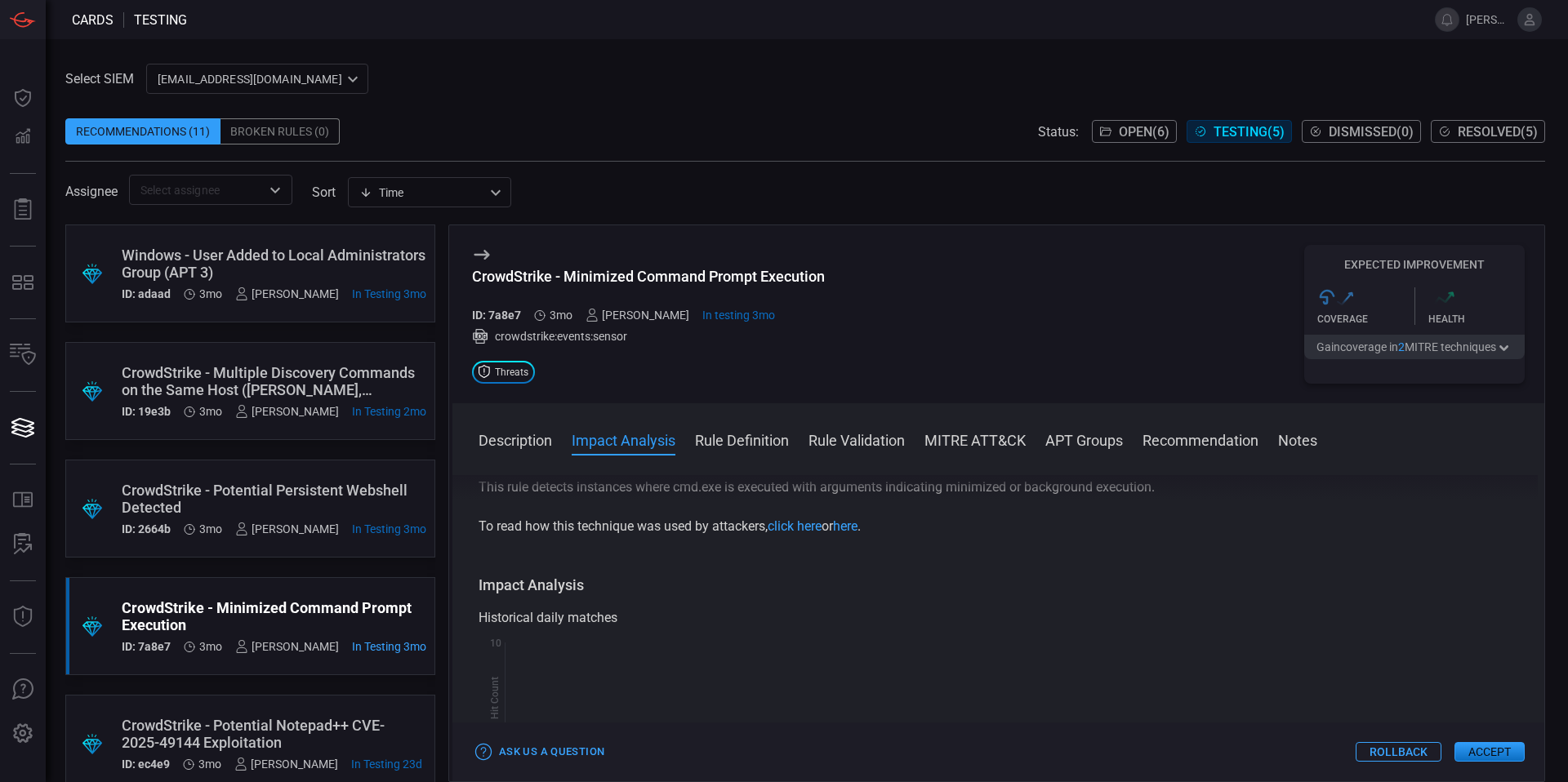
scroll to position [111, 0]
